Goal: Information Seeking & Learning: Learn about a topic

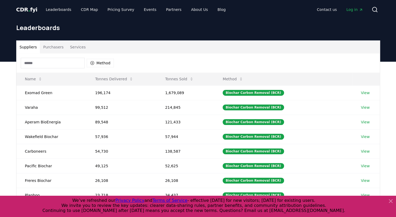
click at [358, 10] on span "Log in" at bounding box center [355, 9] width 17 height 5
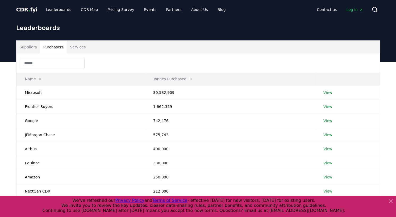
click at [58, 49] on button "Purchasers" at bounding box center [53, 47] width 27 height 13
click at [330, 91] on link "View" at bounding box center [328, 92] width 9 height 5
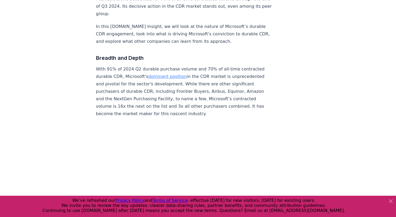
scroll to position [186, 0]
